Goal: Task Accomplishment & Management: Complete application form

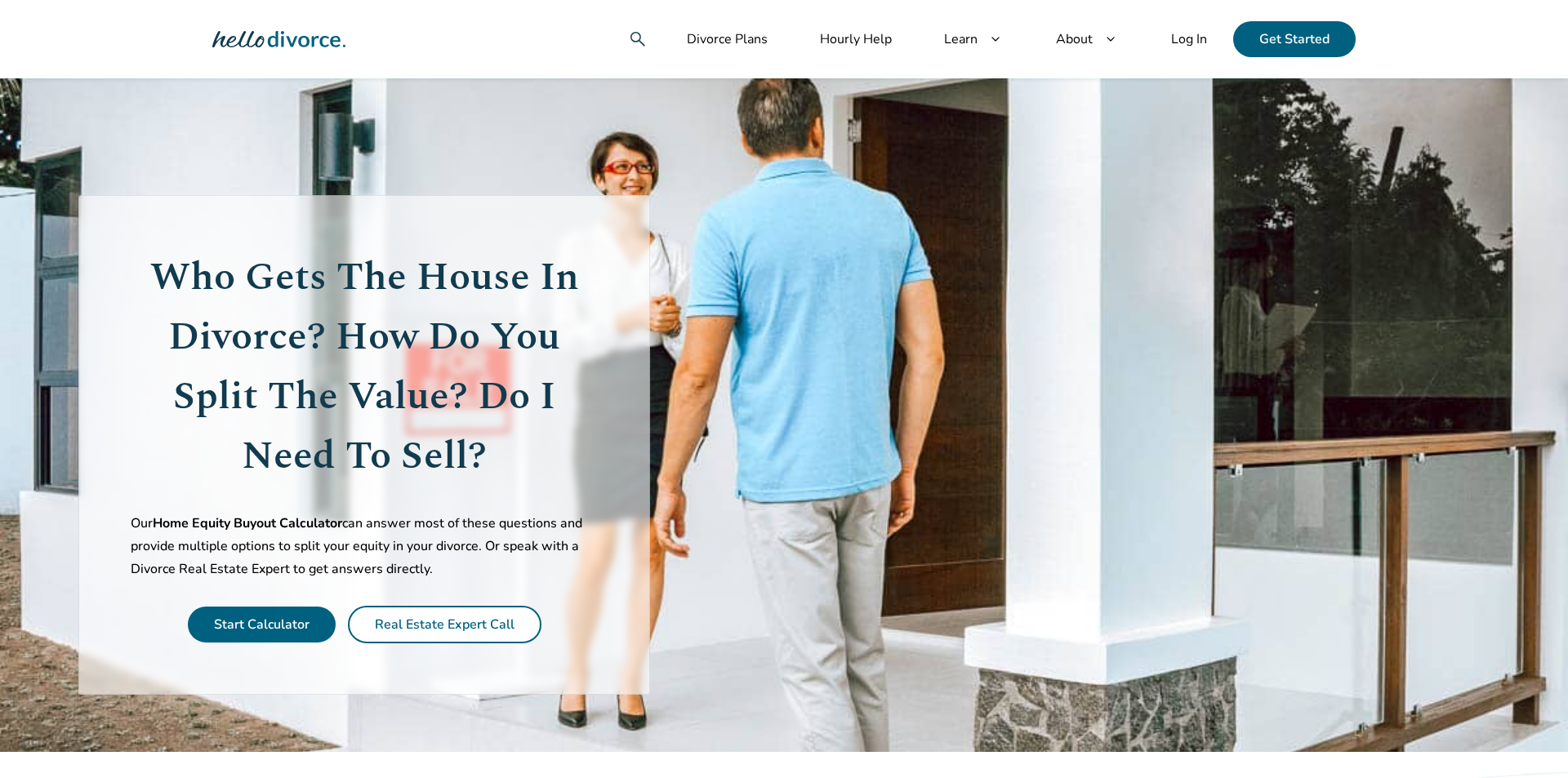
scroll to position [35, 0]
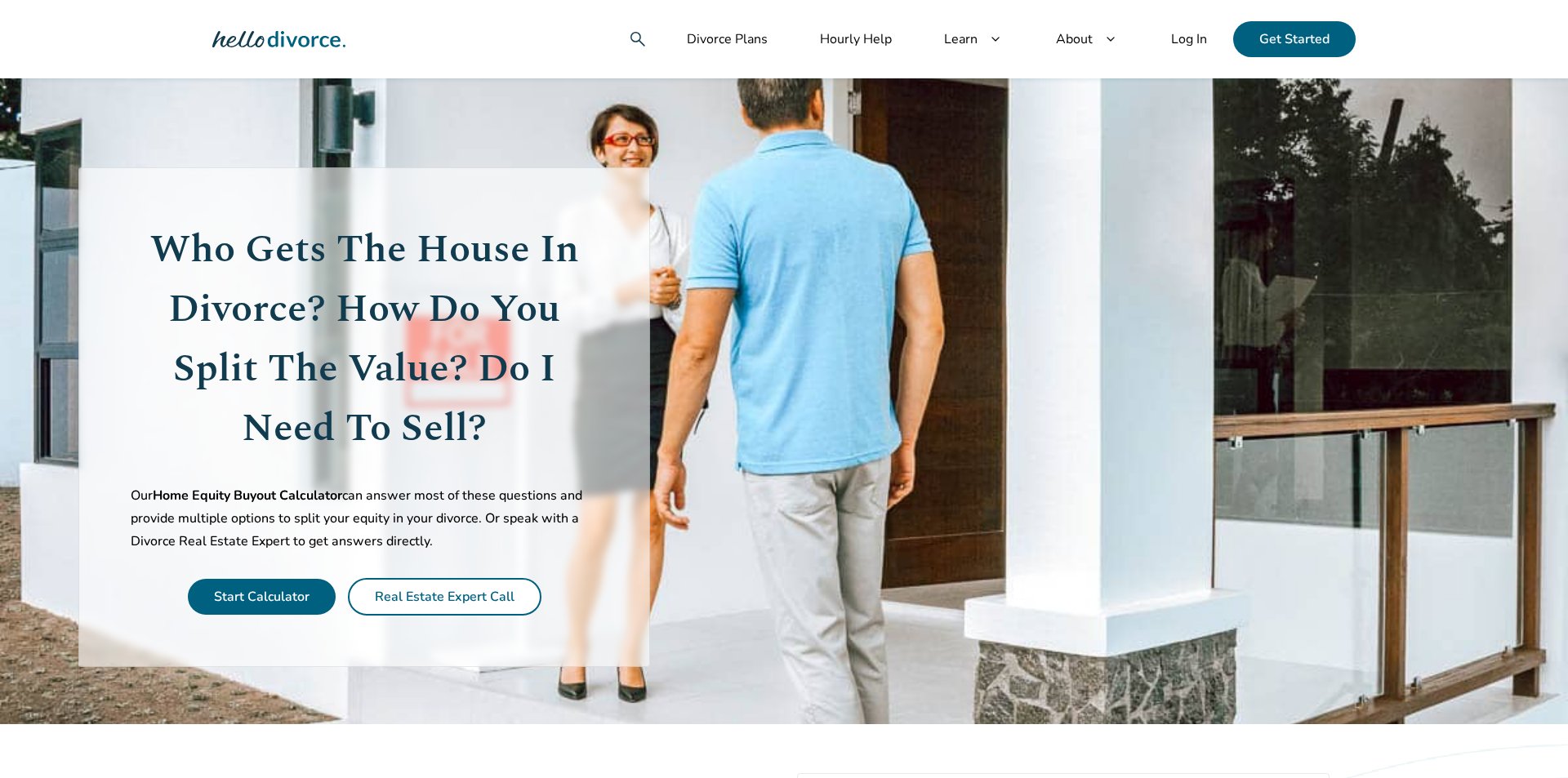
click at [269, 590] on link "Start Calculator" at bounding box center [261, 596] width 95 height 18
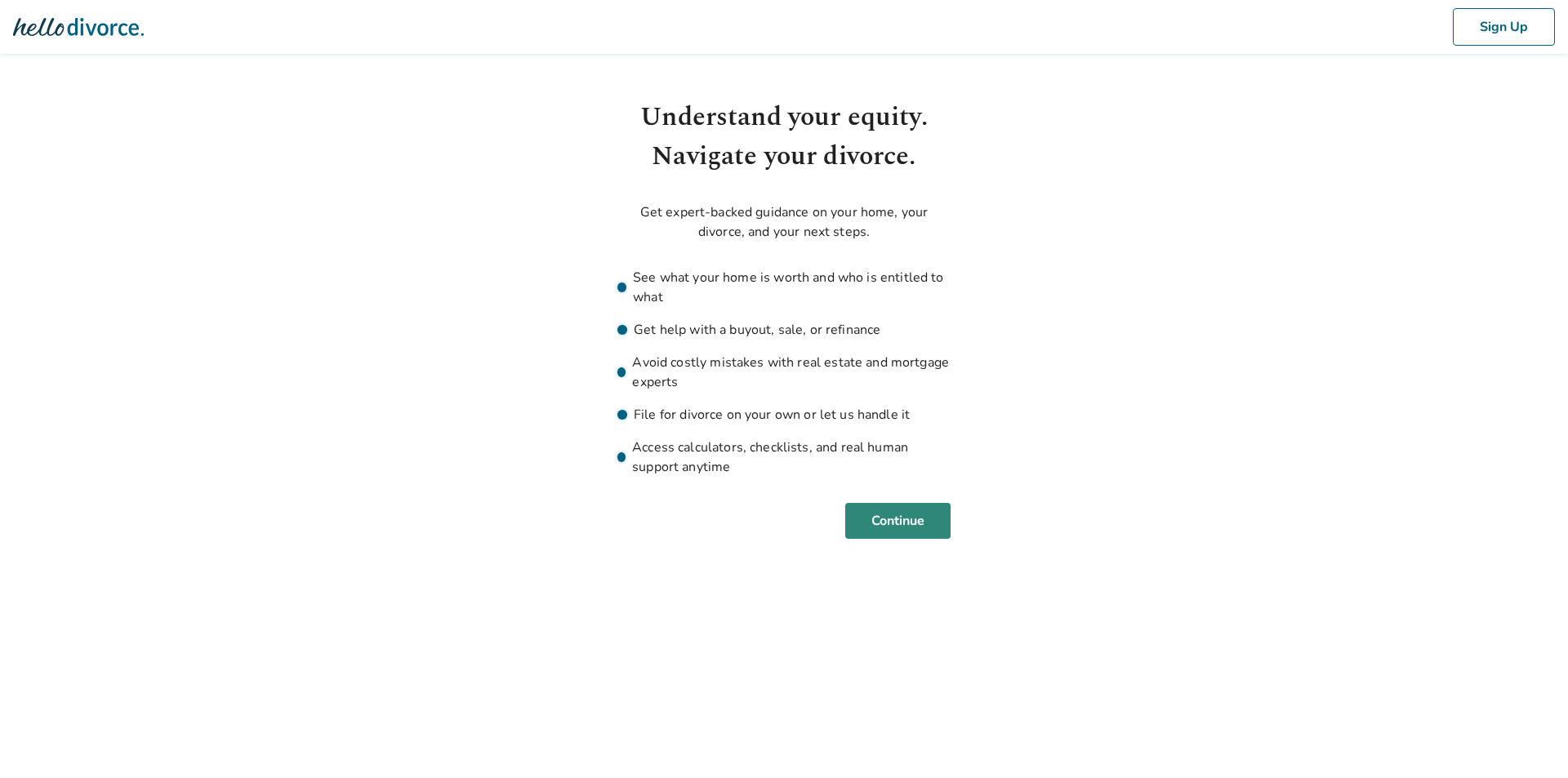
click at [920, 511] on button "Continue" at bounding box center [898, 521] width 106 height 36
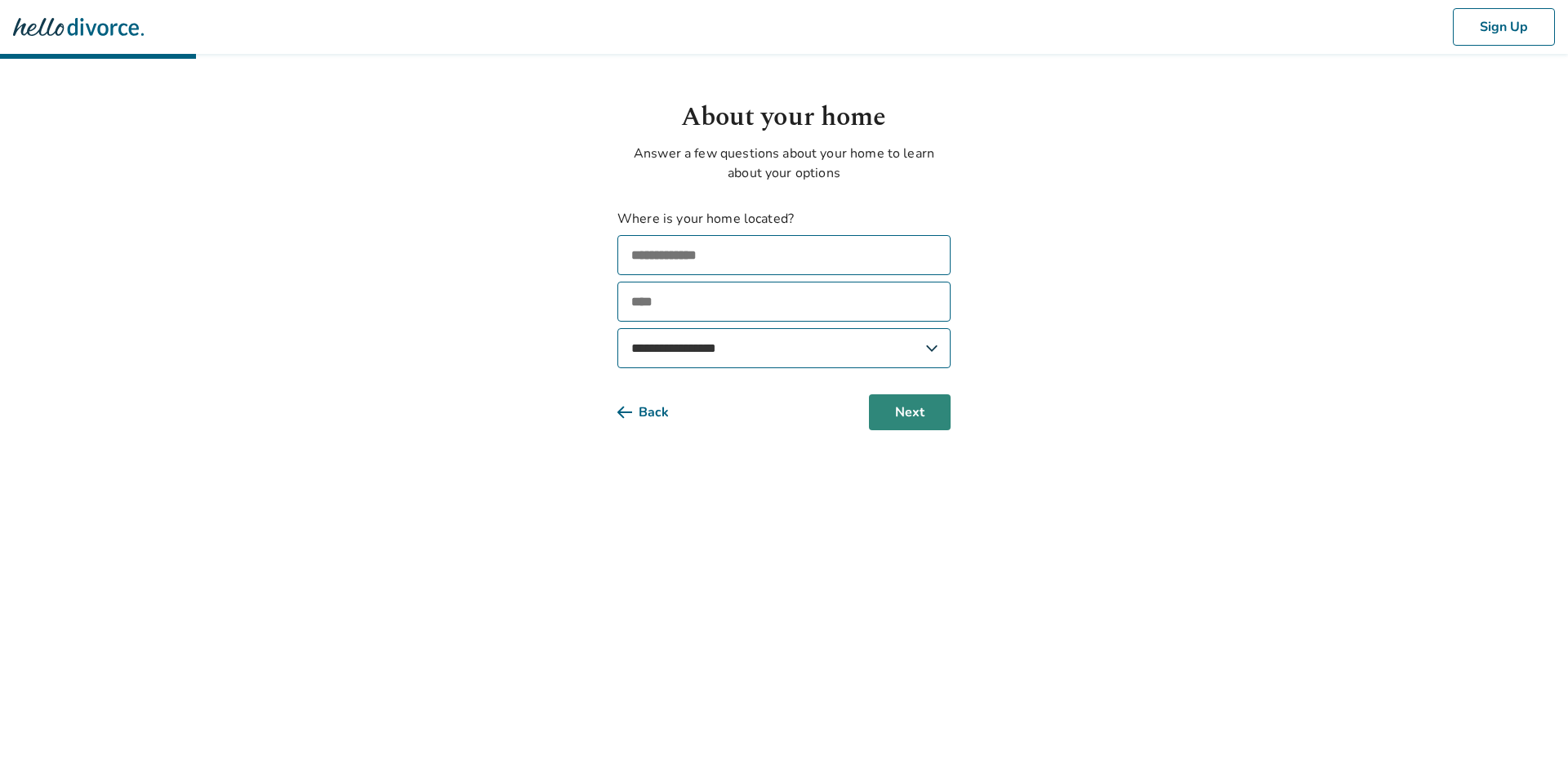
click at [922, 409] on button "Next" at bounding box center [909, 411] width 82 height 36
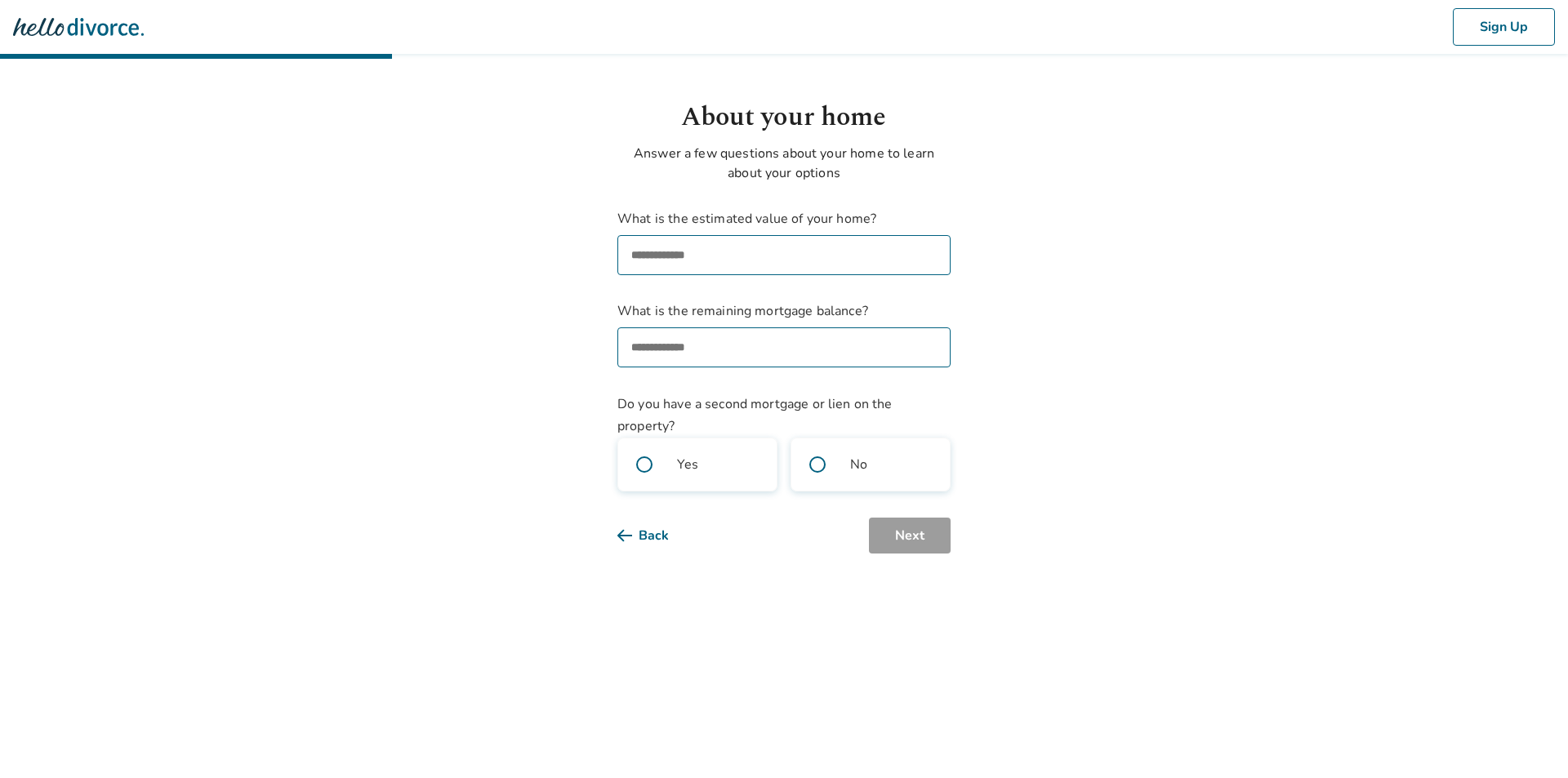
click at [814, 465] on span at bounding box center [818, 464] width 52 height 52
click at [655, 238] on input "What is the estimated value of your home?" at bounding box center [784, 255] width 333 height 40
type input "**"
click at [726, 343] on input "What is the remaining mortgage balance?" at bounding box center [784, 348] width 333 height 40
type input "**"
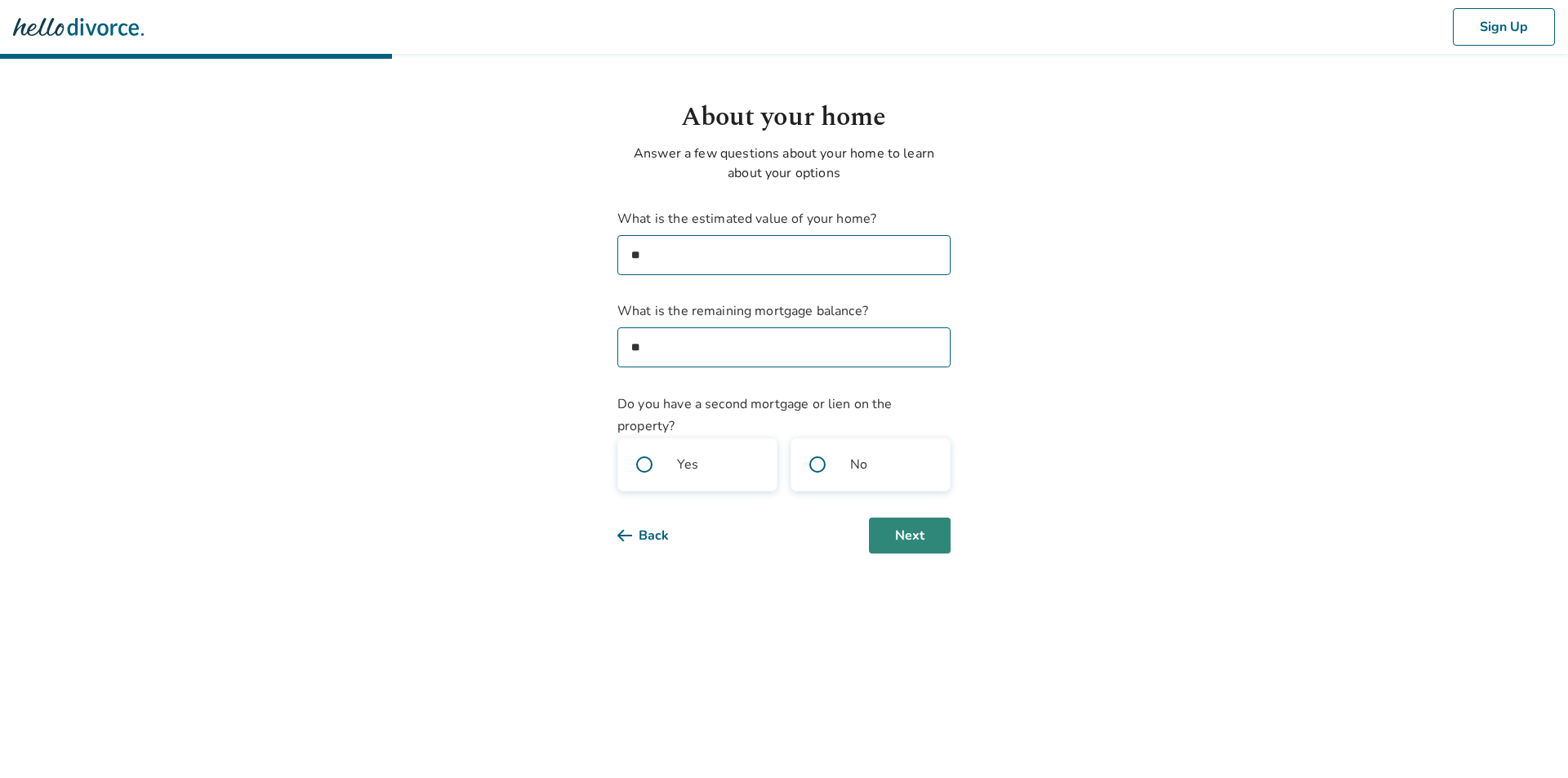
click at [910, 539] on button "Next" at bounding box center [909, 535] width 82 height 36
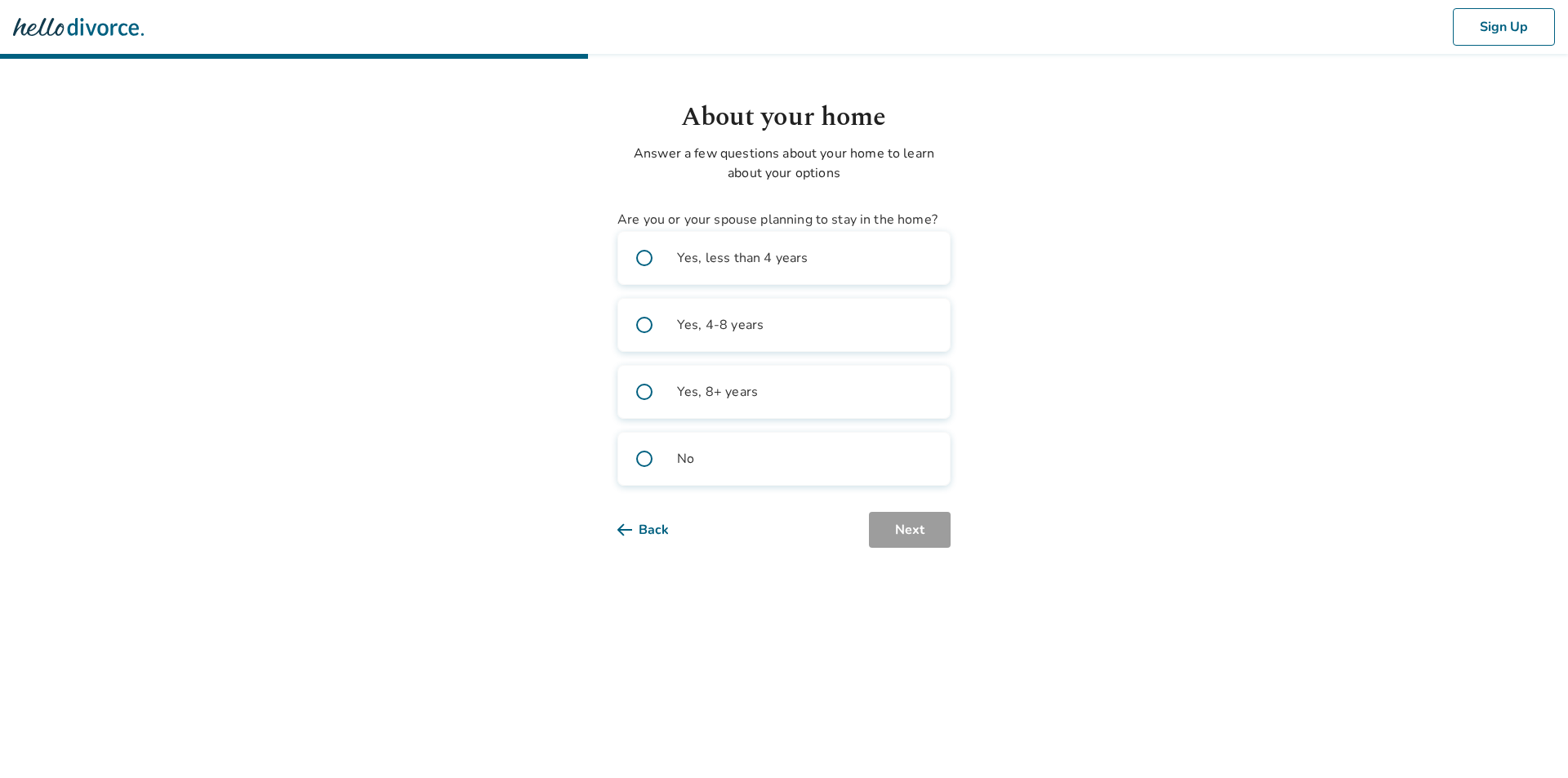
drag, startPoint x: 647, startPoint y: 460, endPoint x: 665, endPoint y: 473, distance: 22.2
click at [648, 460] on span at bounding box center [644, 458] width 52 height 52
click at [927, 534] on button "Next" at bounding box center [909, 529] width 82 height 36
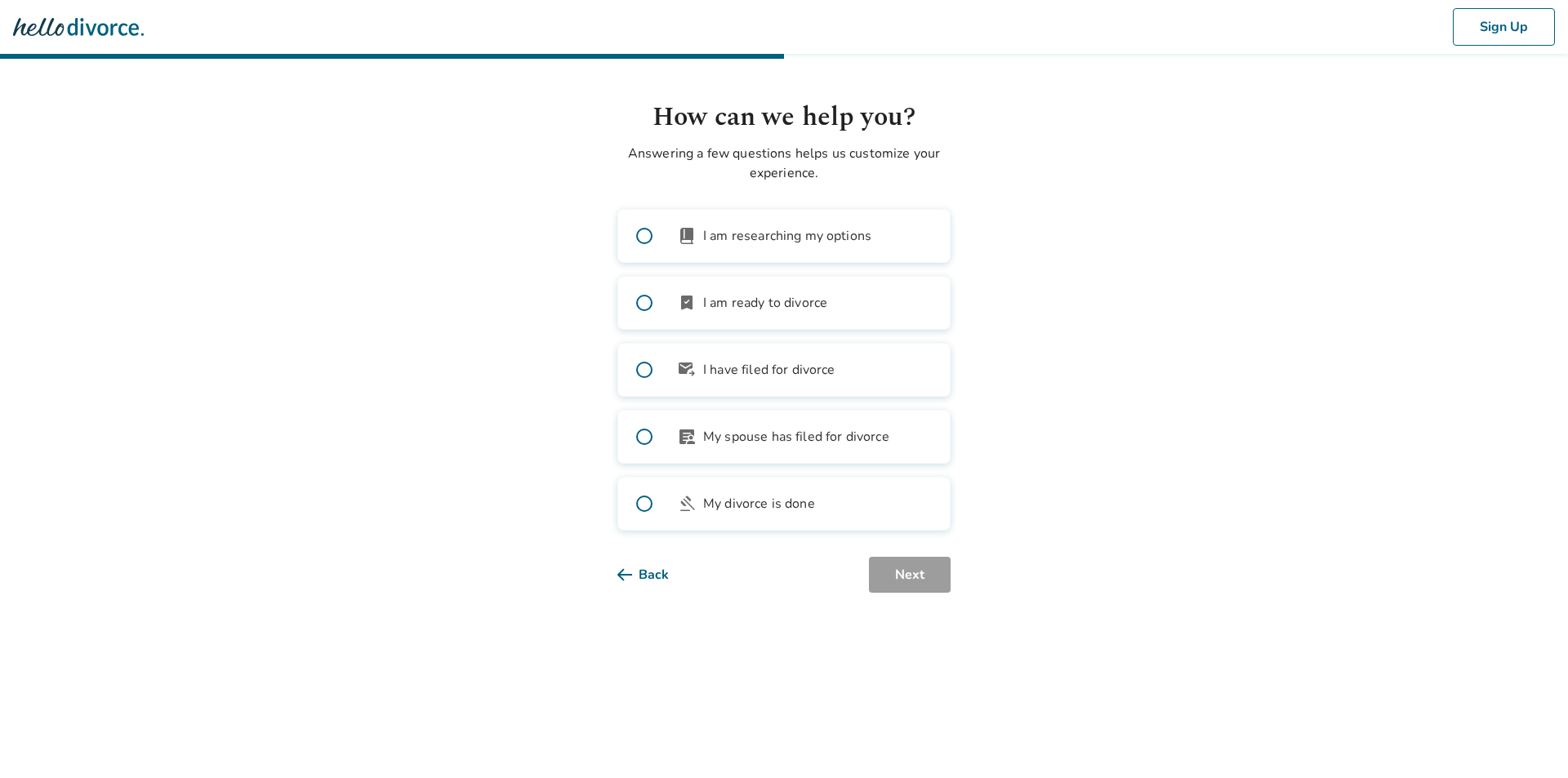
click at [638, 303] on span at bounding box center [644, 303] width 52 height 52
click at [685, 377] on span "outgoing_mail" at bounding box center [687, 370] width 19 height 19
click at [906, 579] on button "Next" at bounding box center [909, 574] width 82 height 36
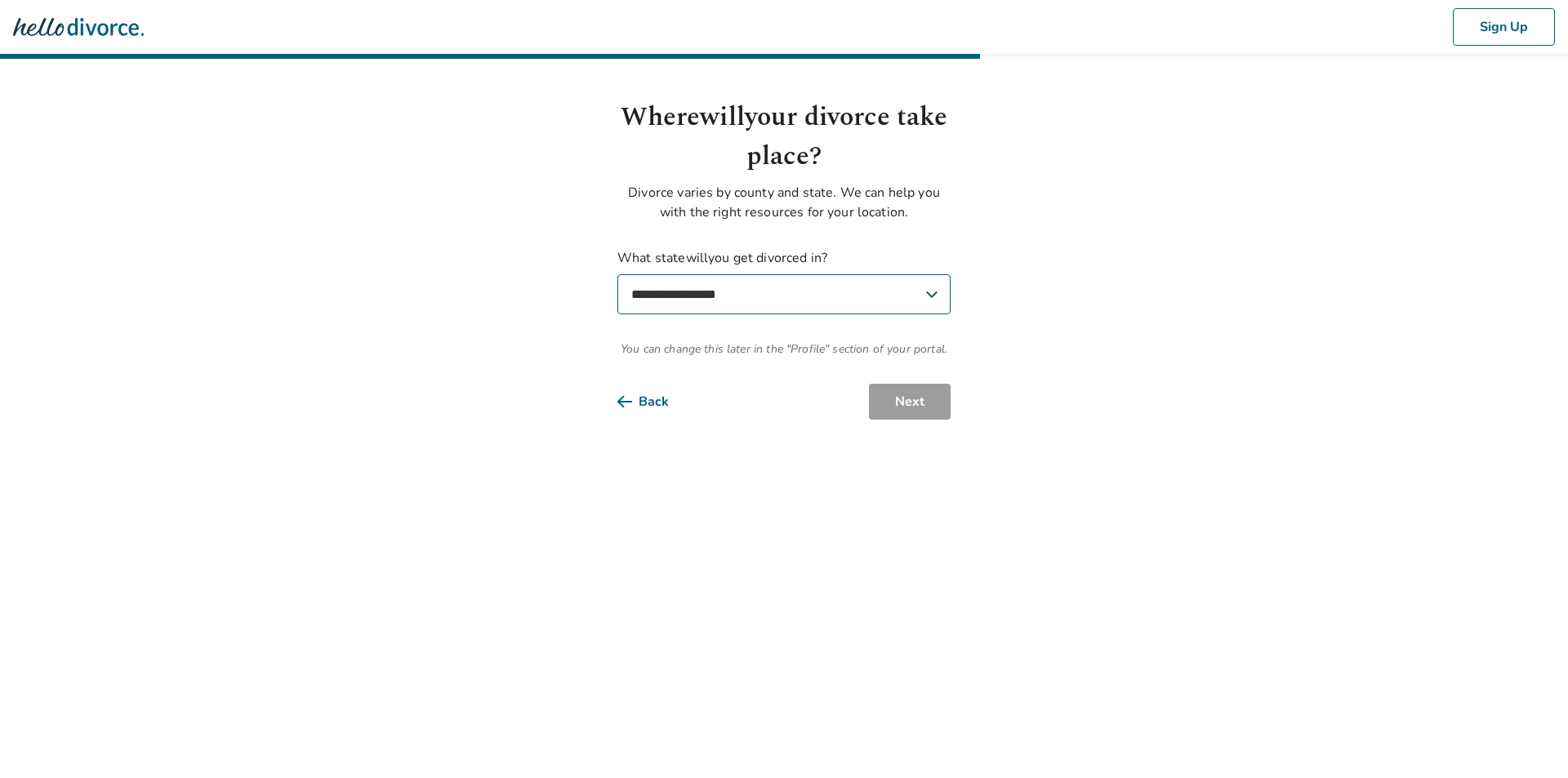
select select "**"
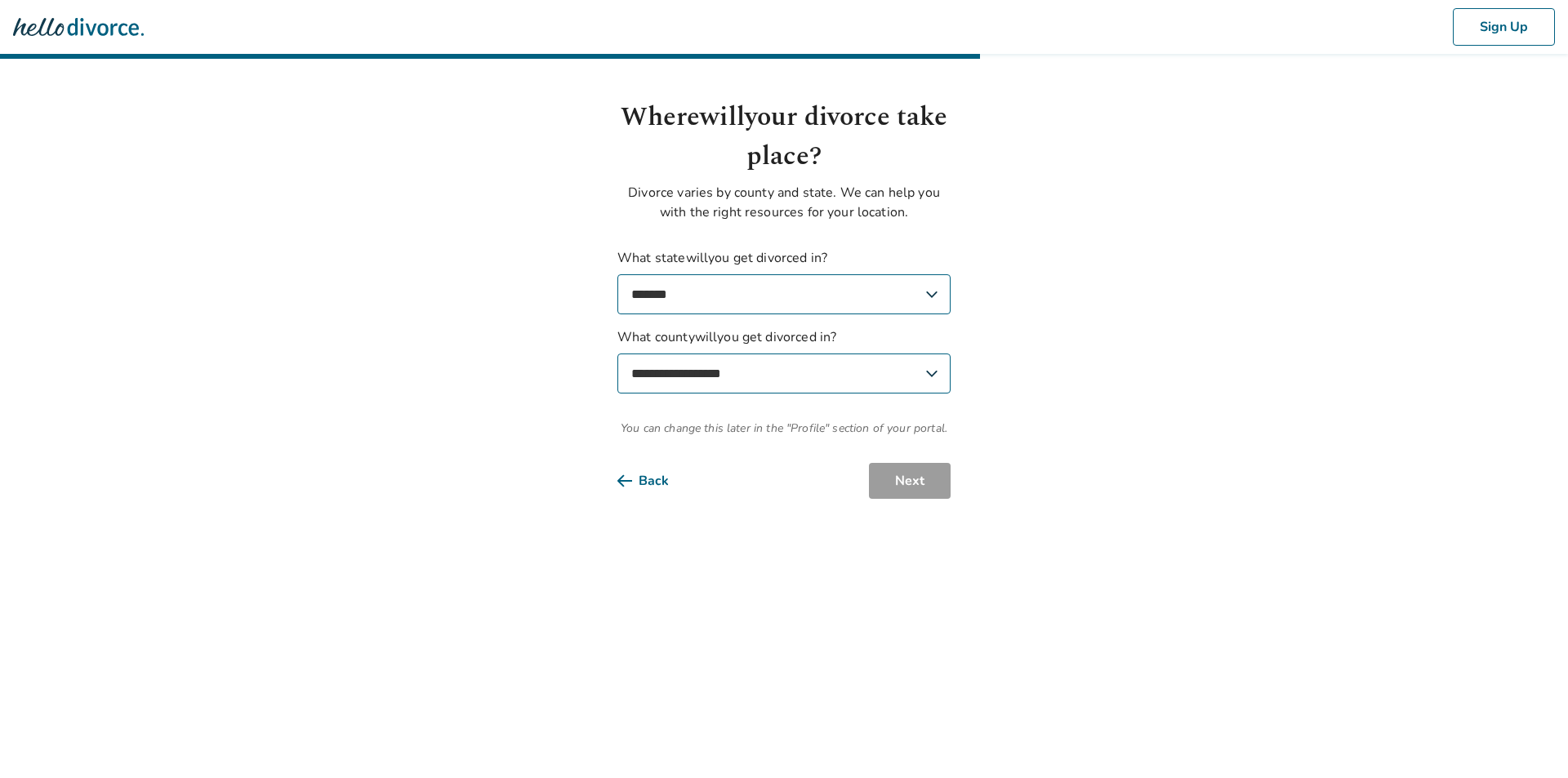
select select "*****"
click at [919, 489] on button "Next" at bounding box center [909, 480] width 82 height 36
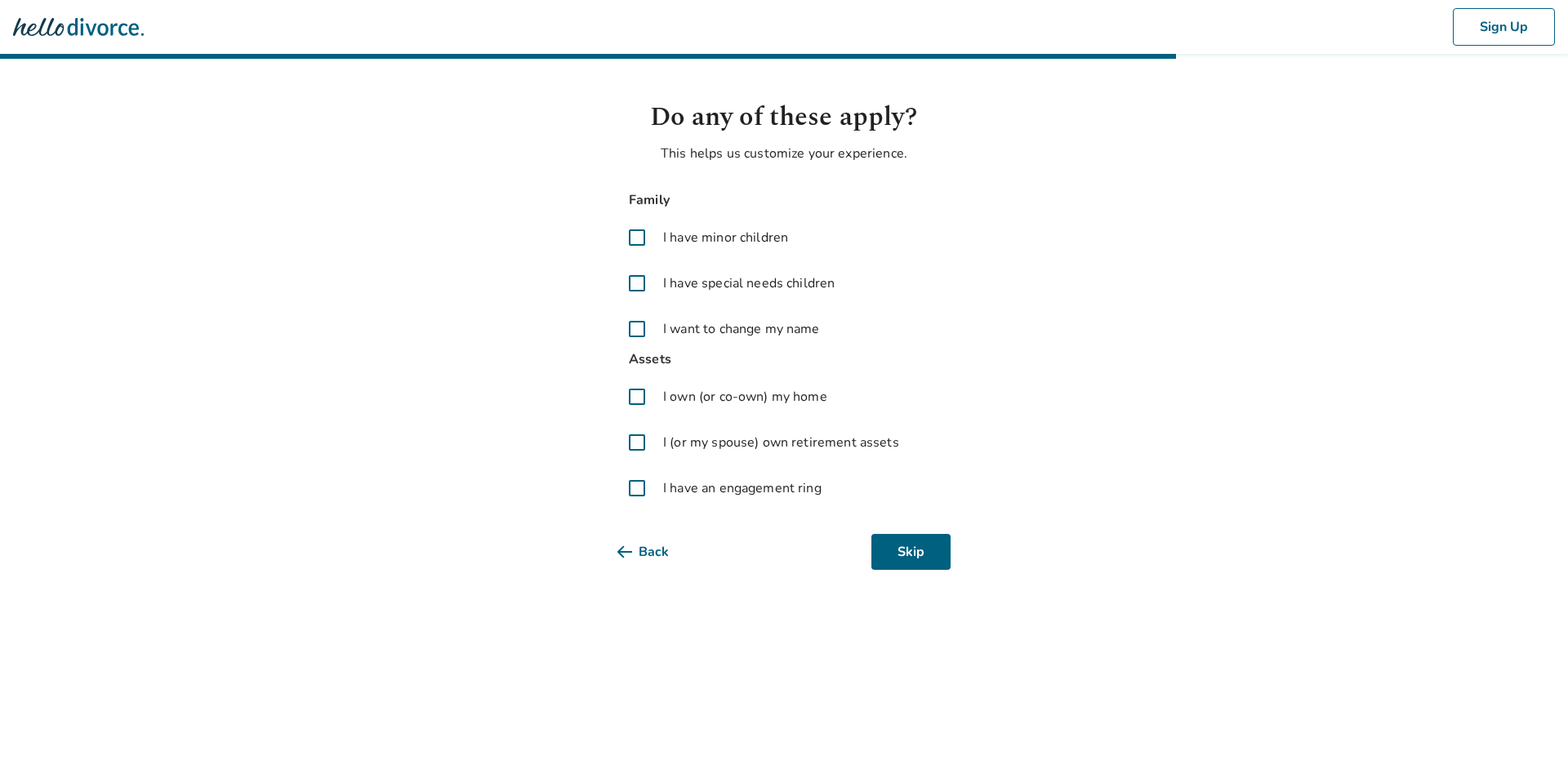
click at [639, 329] on span at bounding box center [637, 328] width 39 height 39
click at [919, 556] on button "Next" at bounding box center [909, 551] width 82 height 36
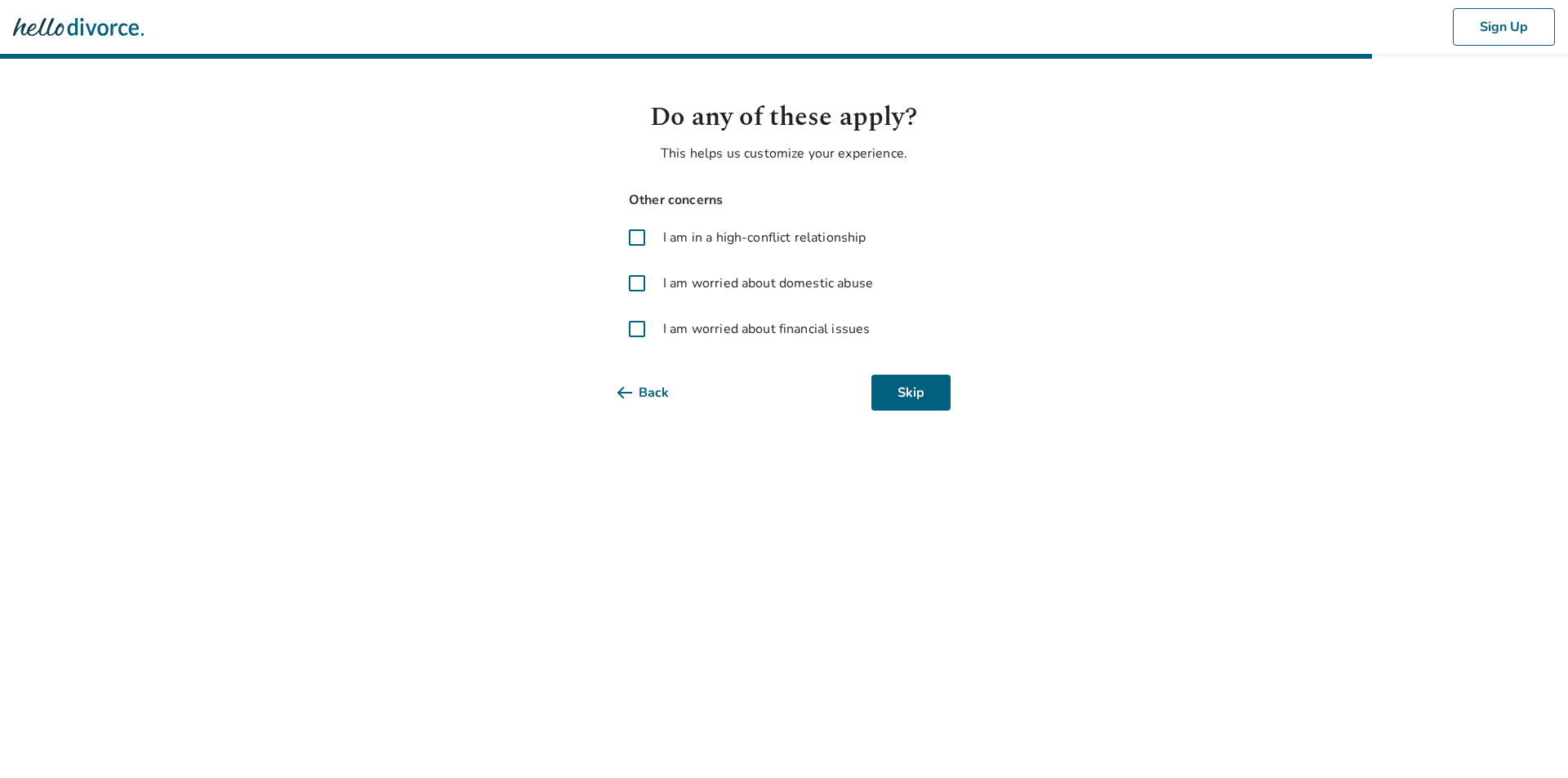
click at [651, 399] on button "Back" at bounding box center [656, 392] width 78 height 36
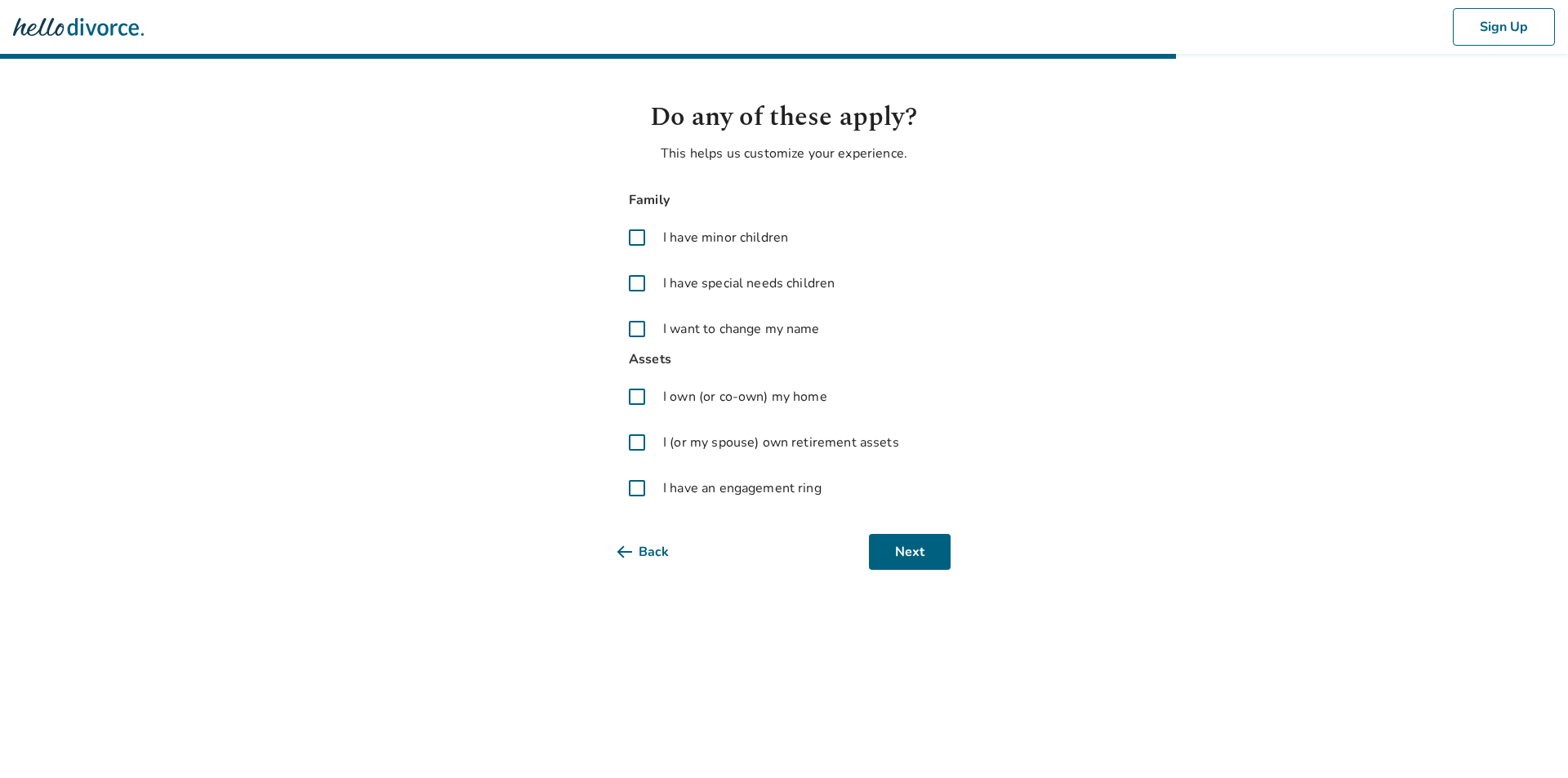
scroll to position [0, 1]
click at [634, 443] on span at bounding box center [637, 442] width 39 height 39
click at [922, 552] on button "Next" at bounding box center [909, 551] width 82 height 36
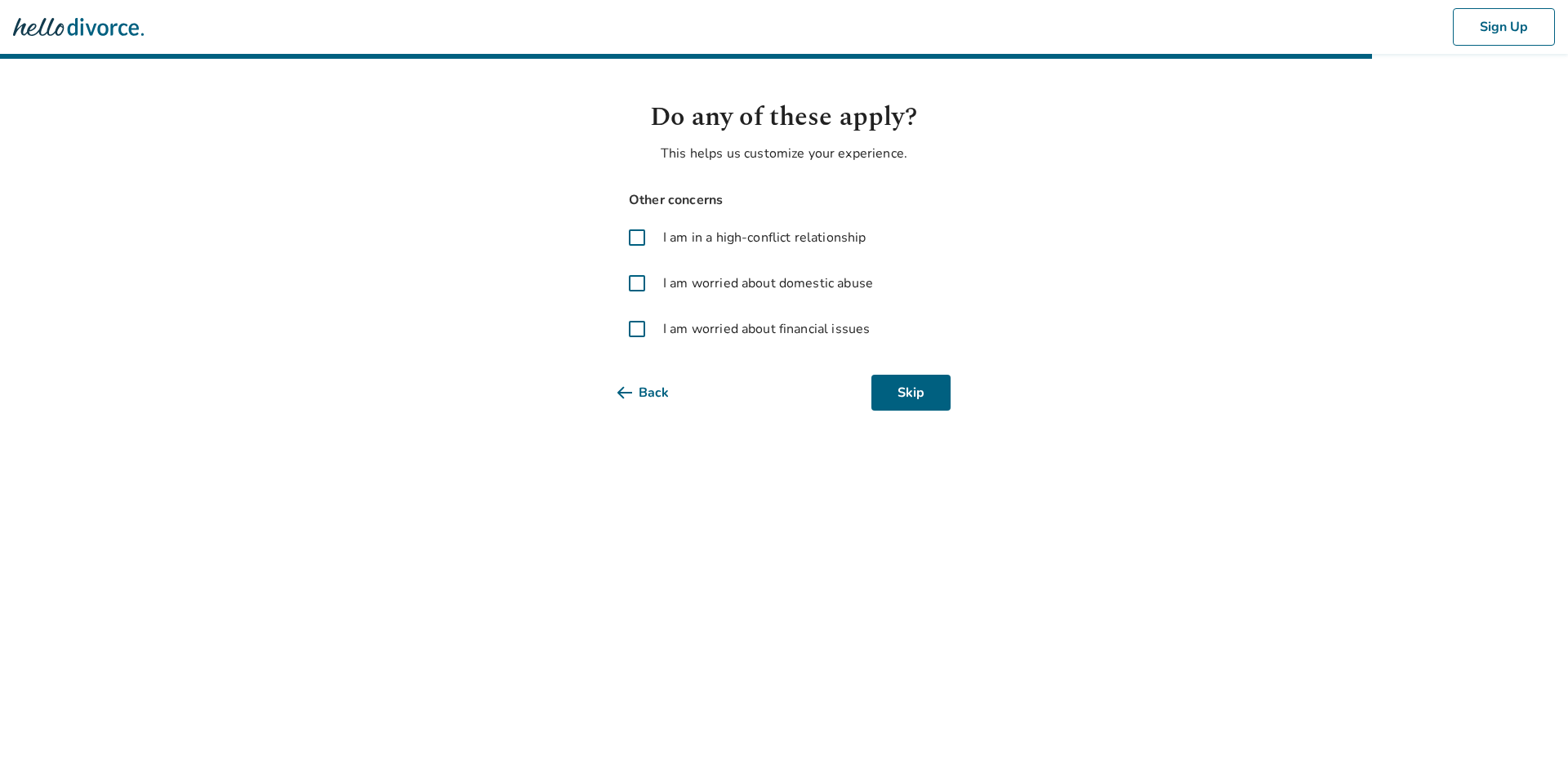
click at [636, 330] on span at bounding box center [637, 328] width 39 height 39
click at [918, 398] on button "Next" at bounding box center [909, 392] width 82 height 36
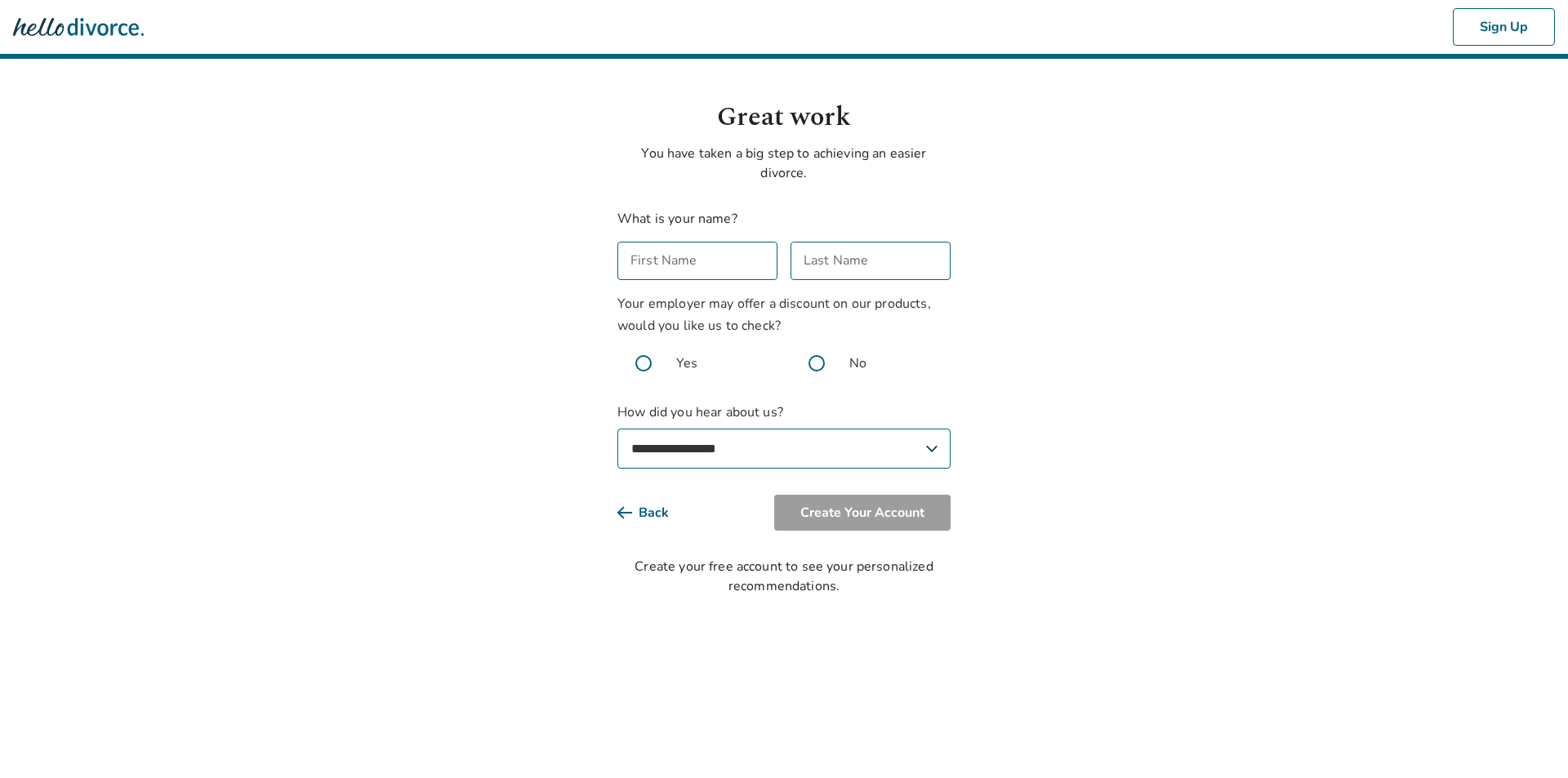
scroll to position [0, 0]
